Goal: Task Accomplishment & Management: Use online tool/utility

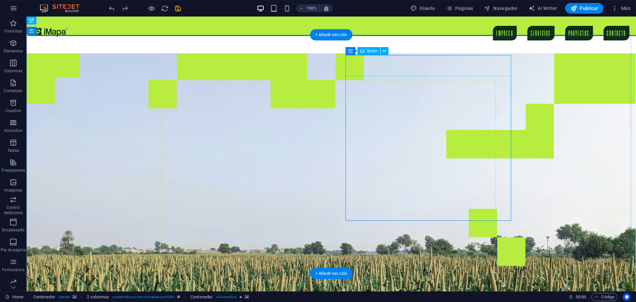
drag, startPoint x: 362, startPoint y: 67, endPoint x: 242, endPoint y: 67, distance: 120.3
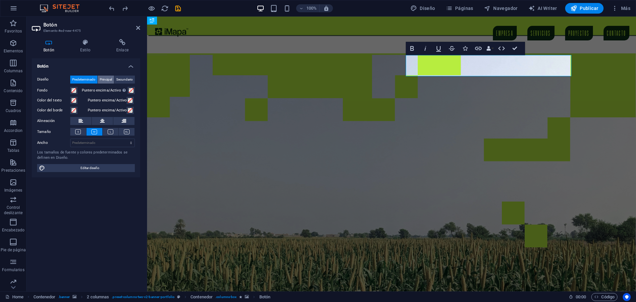
click at [104, 79] on span "Principal" at bounding box center [106, 80] width 12 height 8
click at [125, 78] on span "Secundario" at bounding box center [124, 80] width 17 height 8
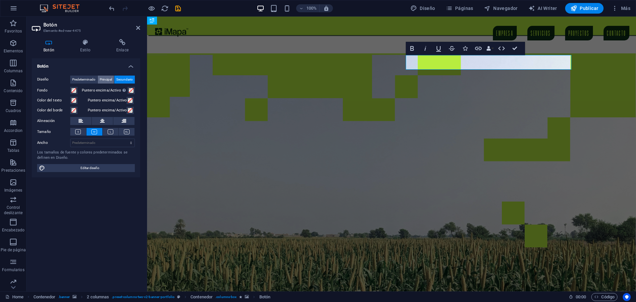
click at [110, 79] on span "Principal" at bounding box center [106, 80] width 12 height 8
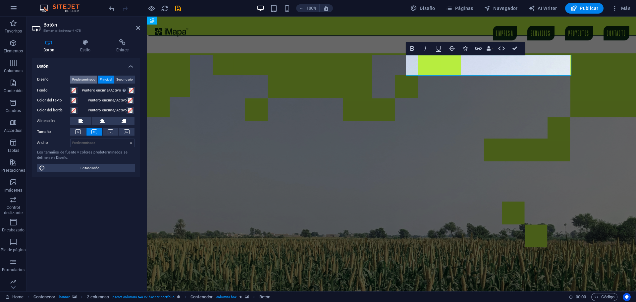
click at [83, 78] on span "Predeterminado" at bounding box center [83, 80] width 23 height 8
click at [109, 81] on span "Principal" at bounding box center [106, 80] width 12 height 8
click at [85, 80] on span "Predeterminado" at bounding box center [83, 80] width 23 height 8
click at [435, 9] on span "Diseño" at bounding box center [422, 8] width 25 height 7
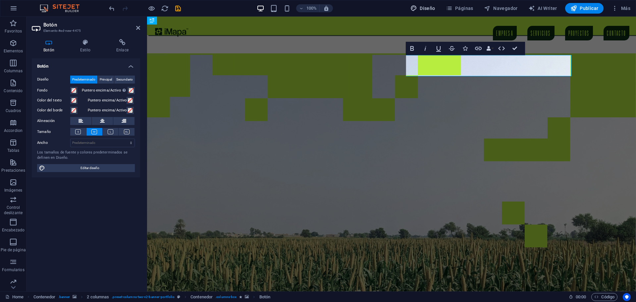
select select "px"
select select "400"
select select "px"
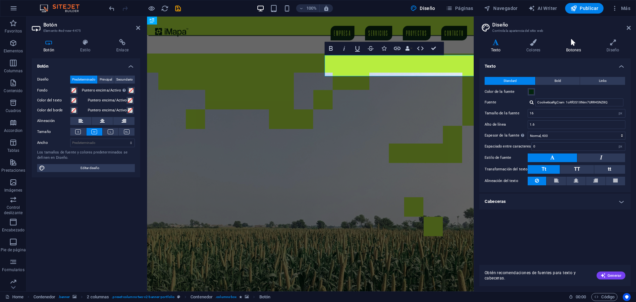
click at [577, 46] on h4 "Botones" at bounding box center [575, 46] width 41 height 14
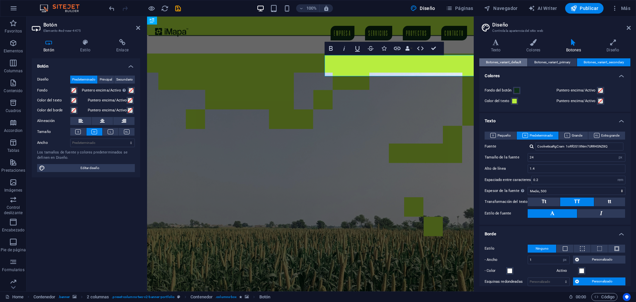
click at [506, 64] on span "Botones_variant_default" at bounding box center [503, 62] width 35 height 8
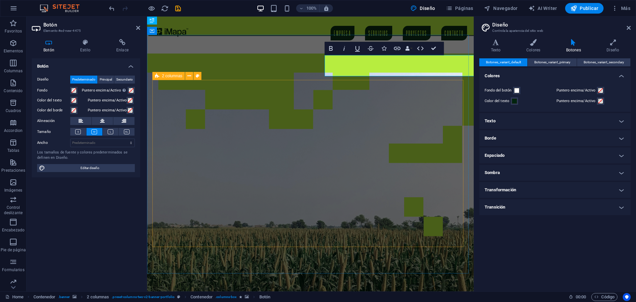
click at [531, 94] on div "Fondo del botón" at bounding box center [519, 90] width 69 height 8
click at [518, 92] on span at bounding box center [516, 90] width 5 height 5
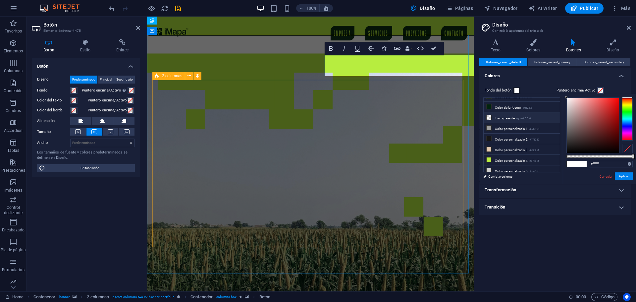
scroll to position [28, 0]
click at [490, 125] on icon at bounding box center [489, 127] width 5 height 5
type input "#9d9d9d"
click at [616, 175] on button "Aplicar" at bounding box center [624, 176] width 18 height 8
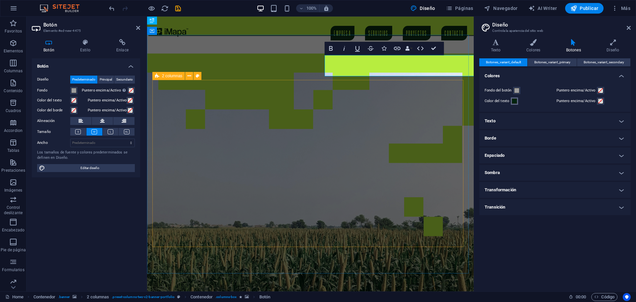
click at [513, 102] on span at bounding box center [514, 100] width 5 height 5
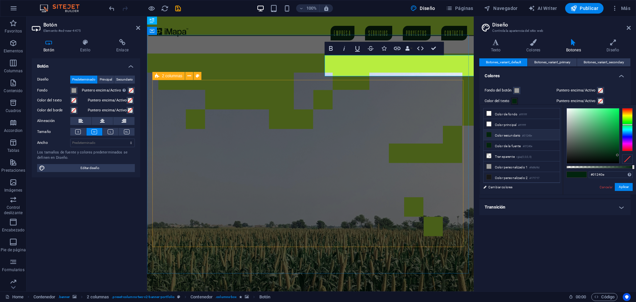
click at [490, 134] on icon at bounding box center [489, 134] width 5 height 5
click at [491, 175] on icon at bounding box center [489, 177] width 5 height 5
type input "#171717"
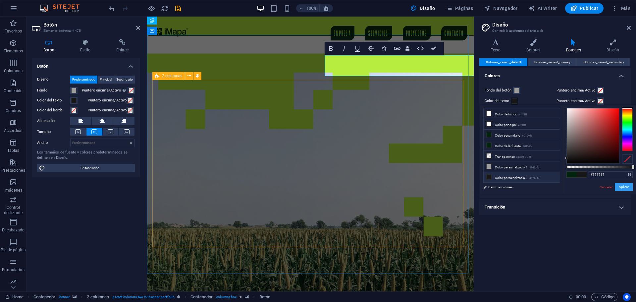
click at [619, 185] on button "Aplicar" at bounding box center [624, 187] width 18 height 8
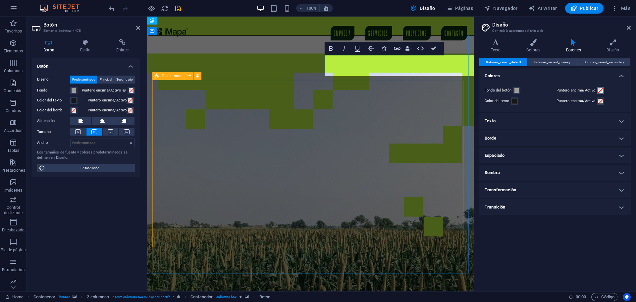
click at [600, 92] on span at bounding box center [600, 90] width 5 height 5
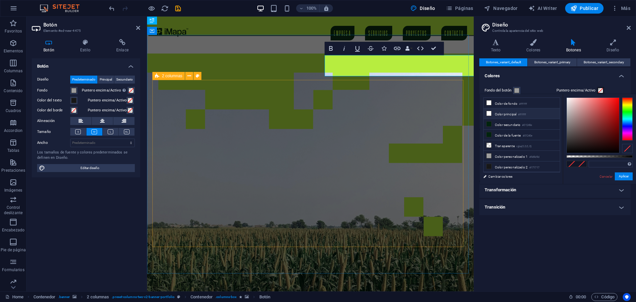
click at [489, 112] on icon at bounding box center [489, 113] width 5 height 5
type input "#ffffff"
click at [548, 85] on div "Fondo del botón Puntero encima/Activo Color del texto Puntero encima/Activo" at bounding box center [555, 96] width 154 height 32
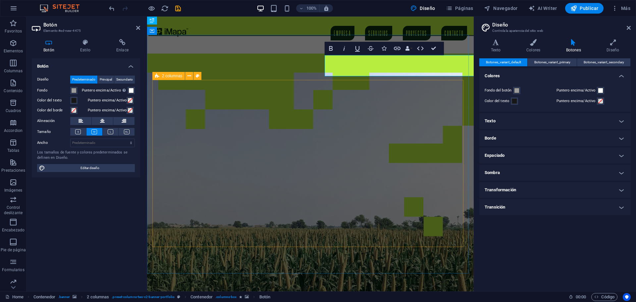
click at [572, 99] on label "Puntero encima/Activo" at bounding box center [577, 101] width 41 height 8
click at [597, 99] on button "Puntero encima/Activo" at bounding box center [600, 100] width 7 height 7
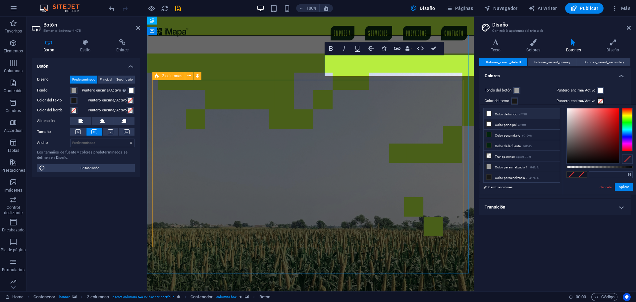
click at [489, 113] on icon at bounding box center [489, 113] width 5 height 5
type input "#ffffff"
click at [625, 186] on button "Aplicar" at bounding box center [624, 187] width 18 height 8
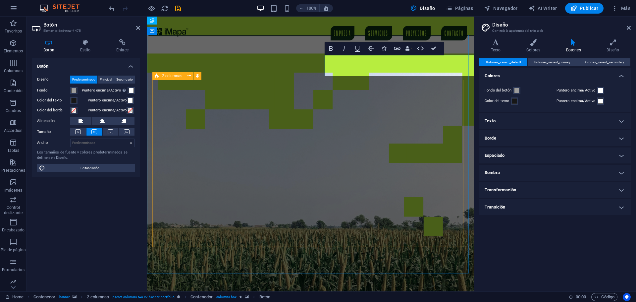
click at [539, 121] on h4 "Texto" at bounding box center [554, 121] width 151 height 16
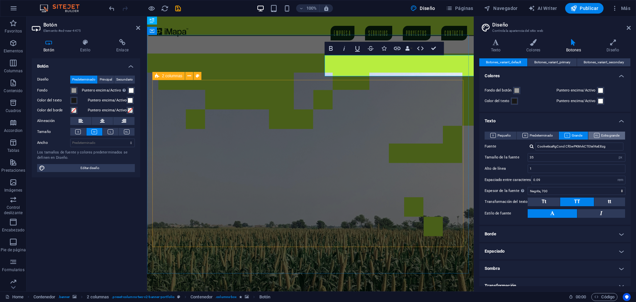
click at [599, 136] on span "Extra grande" at bounding box center [607, 136] width 26 height 8
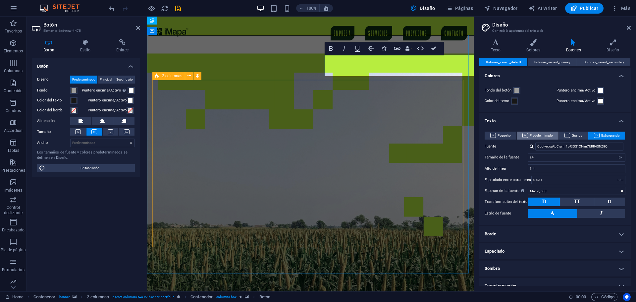
click at [544, 137] on span "Predeterminado" at bounding box center [537, 136] width 30 height 8
click at [509, 136] on span "Pequeño" at bounding box center [500, 136] width 21 height 8
click at [541, 134] on span "Predeterminado" at bounding box center [537, 136] width 30 height 8
click at [574, 135] on span "Grande" at bounding box center [573, 136] width 18 height 8
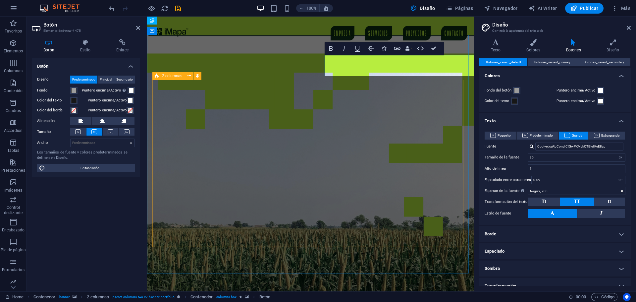
click at [531, 146] on div at bounding box center [532, 146] width 4 height 4
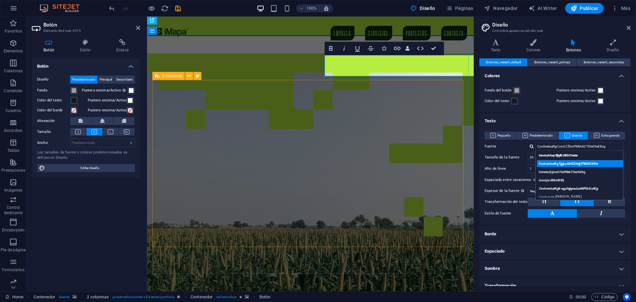
click at [545, 163] on div "CoolveticaRg OjgLs6b4C2Adj97MA4CARw" at bounding box center [580, 163] width 87 height 7
type input "CoolveticaRg OjgLs6b4C2Adj97MA4CARw"
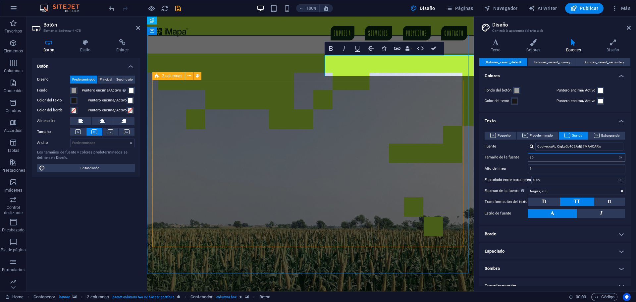
drag, startPoint x: 541, startPoint y: 160, endPoint x: 524, endPoint y: 160, distance: 16.9
click at [524, 160] on div "Tamaño de la fuente 35 rem px em %" at bounding box center [555, 157] width 141 height 9
type input "35"
click at [537, 170] on input "1" at bounding box center [576, 169] width 97 height 8
click at [542, 179] on input "0.09" at bounding box center [578, 180] width 93 height 8
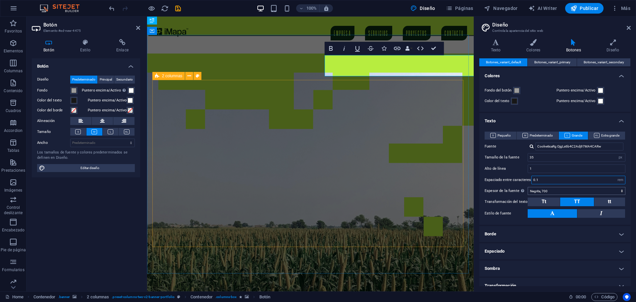
type input "0.1"
click at [549, 189] on select "Fino, 100 Extra [PERSON_NAME], 200 [PERSON_NAME], 300 Normal, 400 Medio, 500 [D…" at bounding box center [577, 191] width 98 height 8
select select "600"
click at [528, 187] on select "Fino, 100 Extra [PERSON_NAME], 200 [PERSON_NAME], 300 Normal, 400 Medio, 500 [D…" at bounding box center [577, 191] width 98 height 8
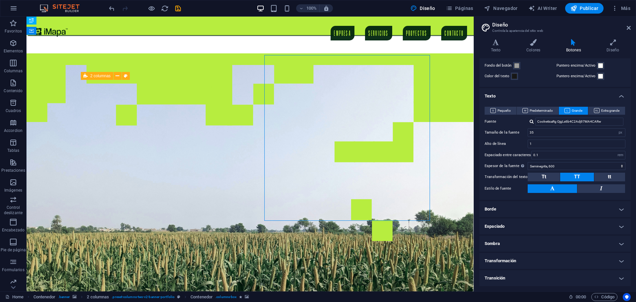
select select "px"
select select "move-left-to-right"
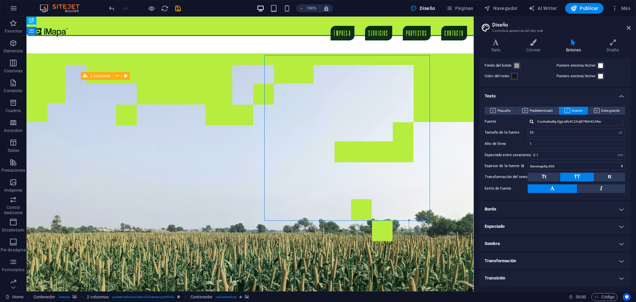
select select "s"
select select "scroll"
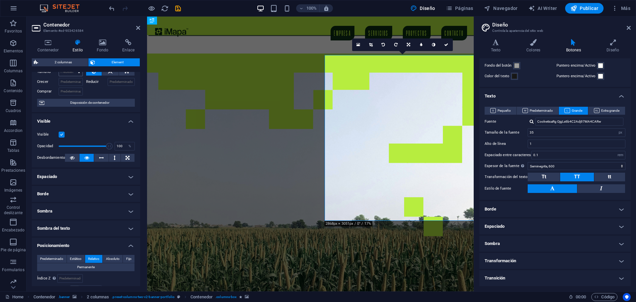
scroll to position [33, 0]
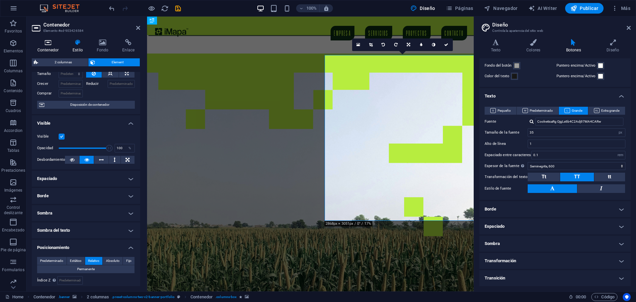
click at [53, 51] on h4 "Contenedor" at bounding box center [49, 46] width 35 height 14
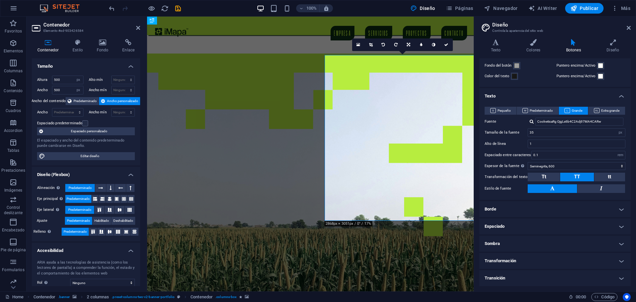
click at [53, 51] on h4 "Contenedor" at bounding box center [49, 46] width 35 height 14
click at [63, 81] on input "500" at bounding box center [67, 80] width 31 height 8
type input "470"
click at [62, 89] on input "500" at bounding box center [67, 90] width 31 height 8
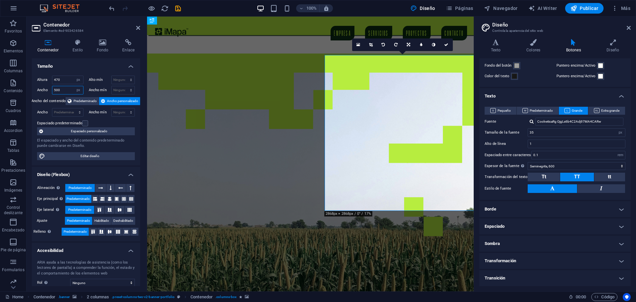
click at [62, 89] on input "500" at bounding box center [67, 90] width 31 height 8
click at [80, 52] on h4 "Estilo" at bounding box center [79, 46] width 24 height 14
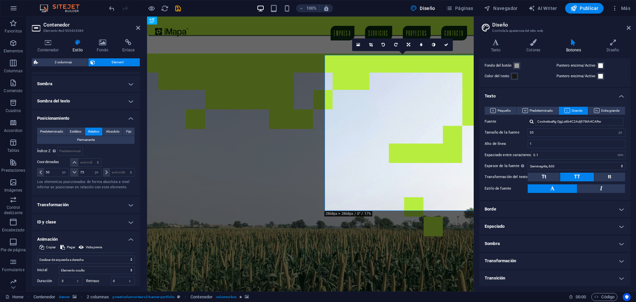
scroll to position [166, 0]
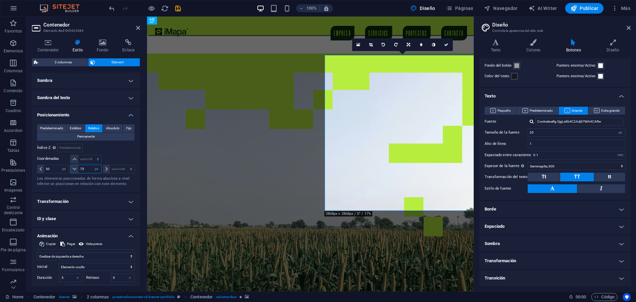
click at [84, 168] on input "75" at bounding box center [90, 169] width 23 height 8
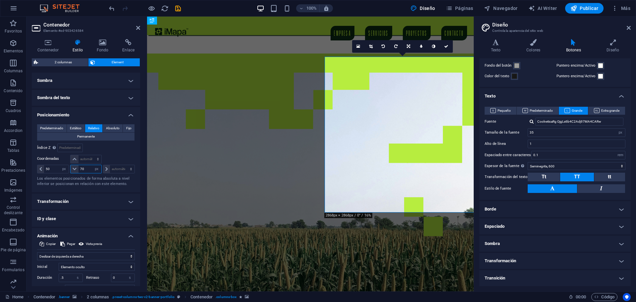
click at [84, 171] on input "70" at bounding box center [90, 169] width 23 height 8
type input "68"
click at [53, 41] on icon at bounding box center [48, 42] width 32 height 7
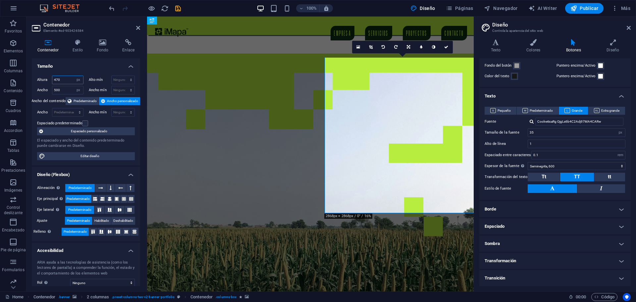
click at [62, 80] on input "470" at bounding box center [67, 80] width 31 height 8
type input "465"
click at [62, 89] on input "500" at bounding box center [67, 90] width 31 height 8
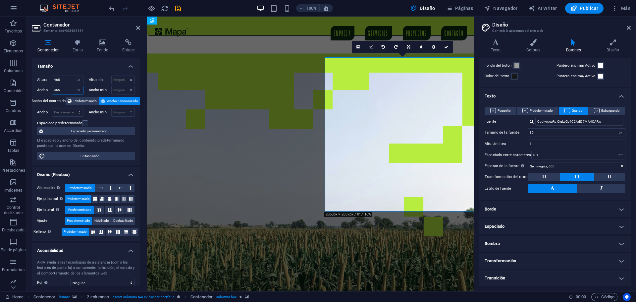
type input "465"
click at [62, 81] on input "465" at bounding box center [67, 80] width 31 height 8
type input "460"
click at [74, 47] on h4 "Estilo" at bounding box center [79, 46] width 24 height 14
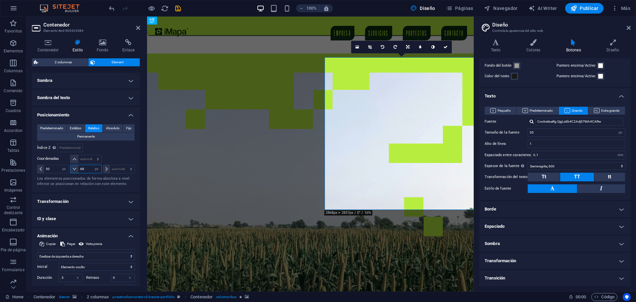
drag, startPoint x: 85, startPoint y: 169, endPoint x: 82, endPoint y: 169, distance: 3.3
click at [82, 169] on input "68" at bounding box center [90, 169] width 23 height 8
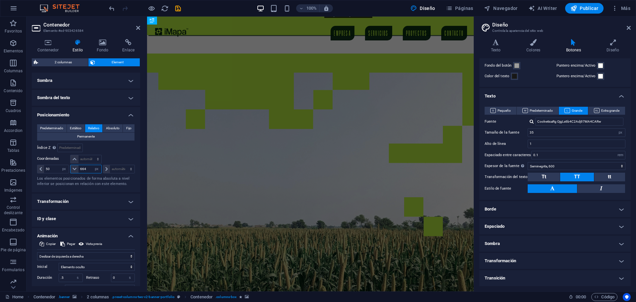
click at [85, 169] on input "664" at bounding box center [90, 169] width 23 height 8
drag, startPoint x: 85, startPoint y: 169, endPoint x: 78, endPoint y: 168, distance: 7.0
click at [79, 168] on input "664" at bounding box center [90, 169] width 23 height 8
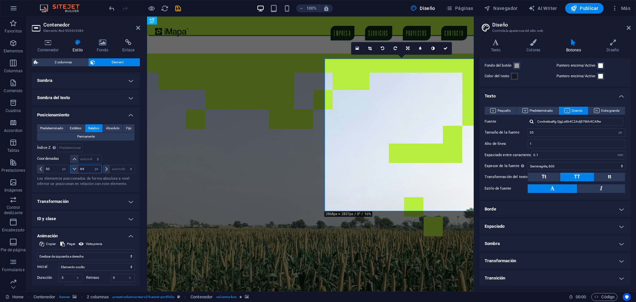
click at [85, 168] on input "64" at bounding box center [90, 169] width 23 height 8
type input "60"
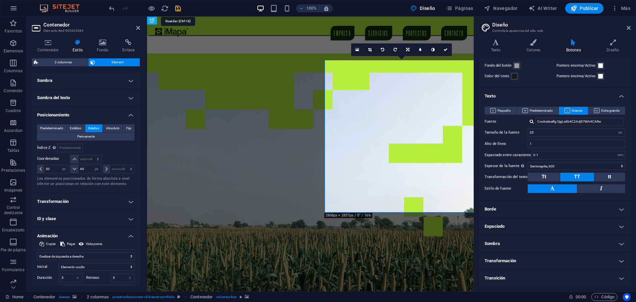
click at [180, 10] on icon "save" at bounding box center [178, 9] width 8 height 8
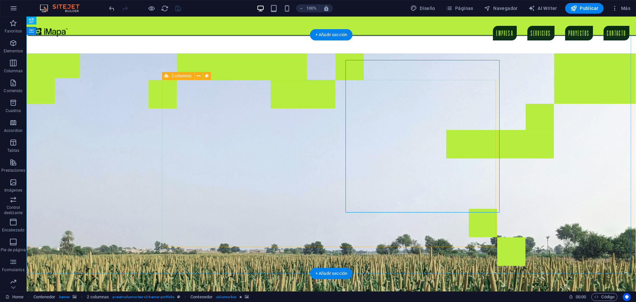
select select "px"
select select "move-left-to-right"
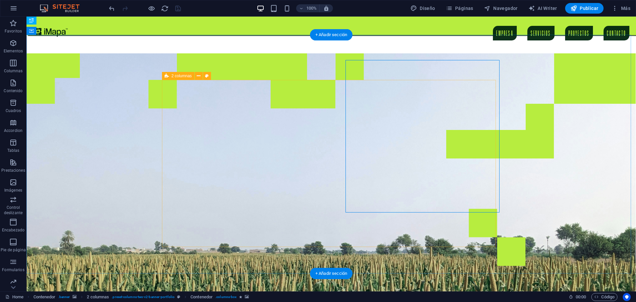
select select "s"
select select "scroll"
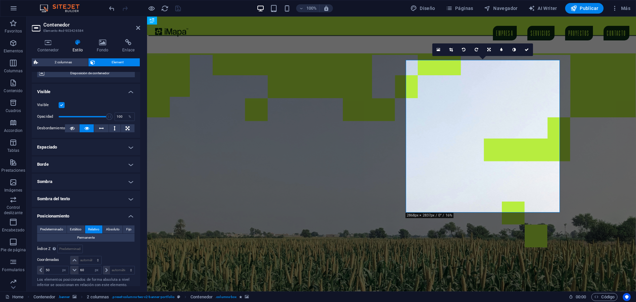
scroll to position [99, 0]
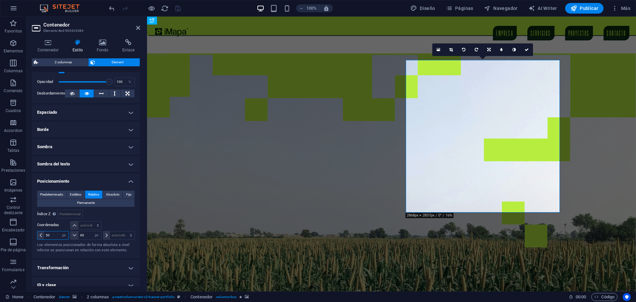
click at [54, 234] on input "50" at bounding box center [56, 235] width 25 height 8
click at [53, 234] on input "50" at bounding box center [56, 235] width 25 height 8
type input "30"
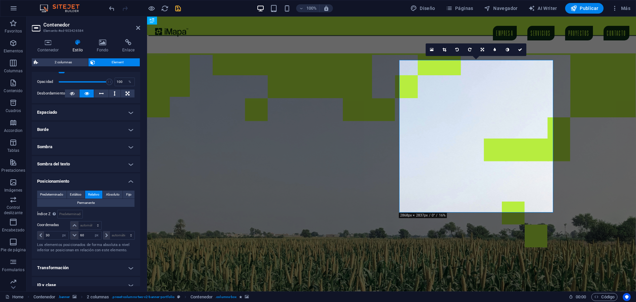
click at [370, 75] on figure at bounding box center [391, 172] width 489 height 239
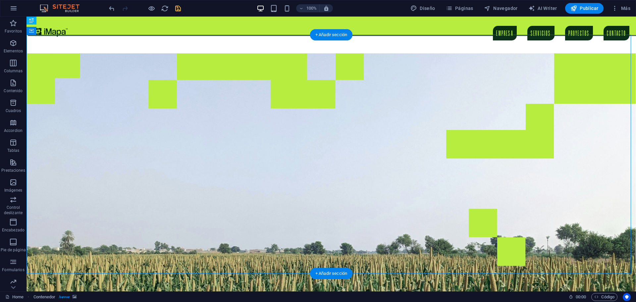
click at [259, 71] on figure at bounding box center [332, 172] width 610 height 239
select select "px"
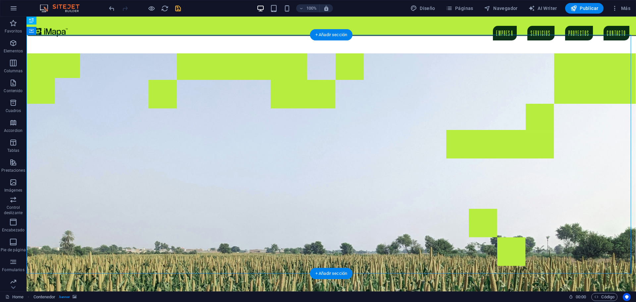
select select "px"
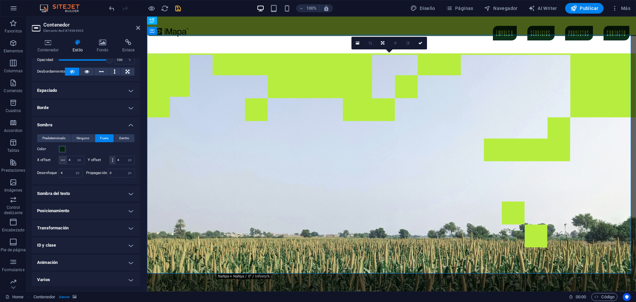
scroll to position [41, 0]
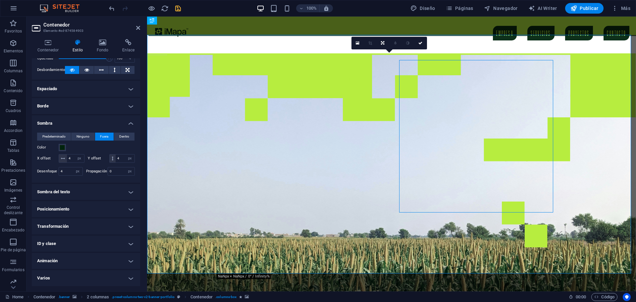
select select "px"
select select "move-left-to-right"
select select "s"
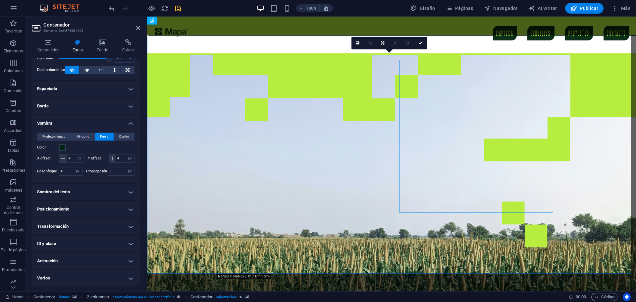
select select "s"
select select "scroll"
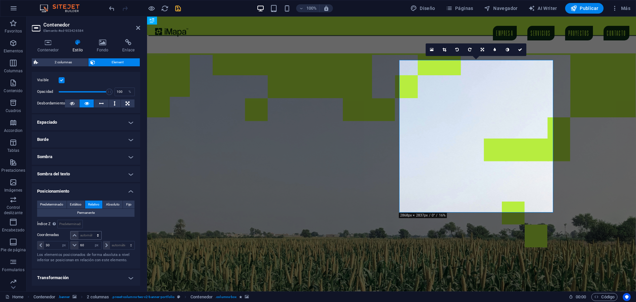
scroll to position [99, 0]
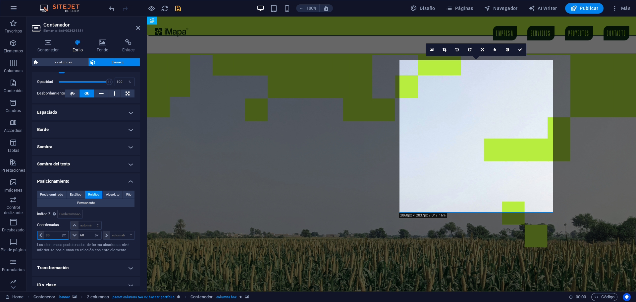
drag, startPoint x: 52, startPoint y: 236, endPoint x: 44, endPoint y: 235, distance: 8.0
click at [44, 235] on input "30" at bounding box center [56, 235] width 25 height 8
type input "20"
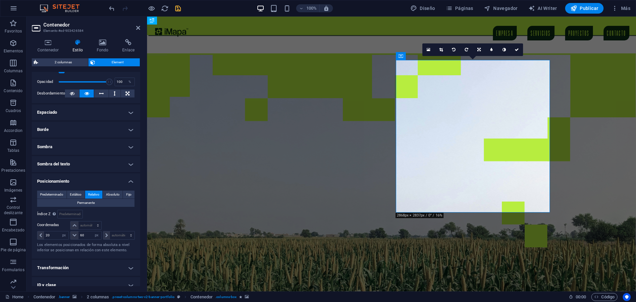
click at [261, 57] on figure at bounding box center [391, 172] width 489 height 239
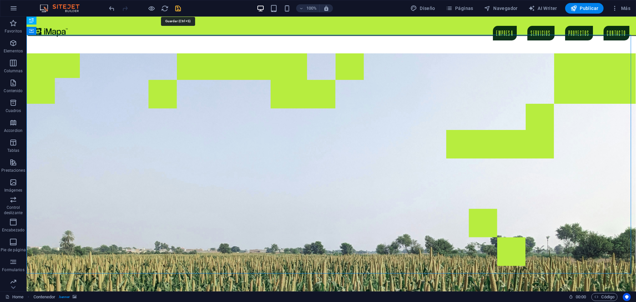
click at [177, 11] on icon "save" at bounding box center [178, 9] width 8 height 8
